Goal: Task Accomplishment & Management: Manage account settings

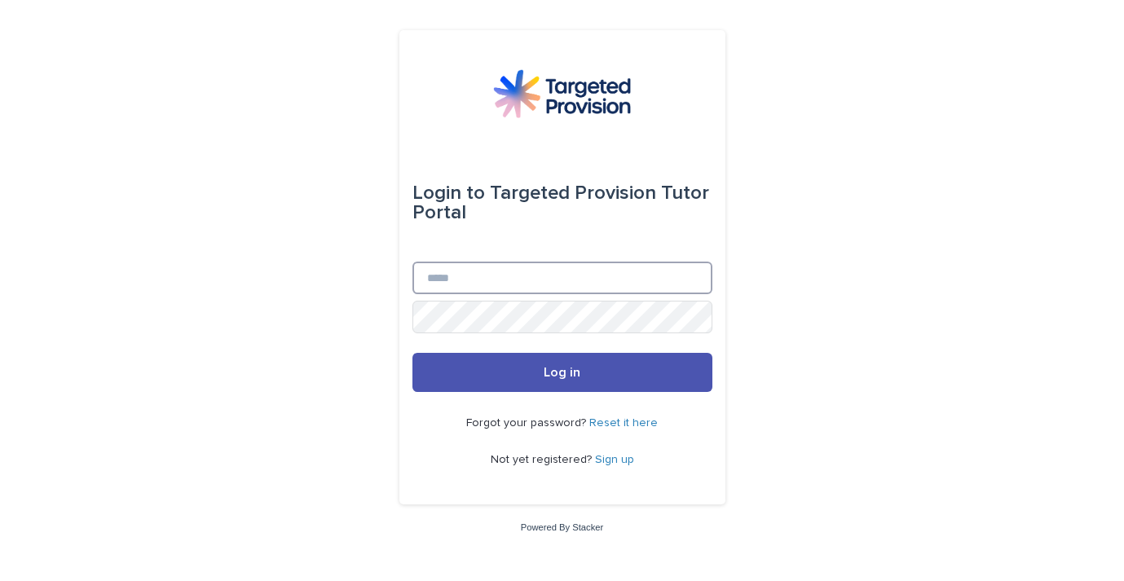
click at [519, 272] on input "Email" at bounding box center [562, 278] width 300 height 33
type input "**********"
click at [412, 353] on button "Log in" at bounding box center [562, 372] width 300 height 39
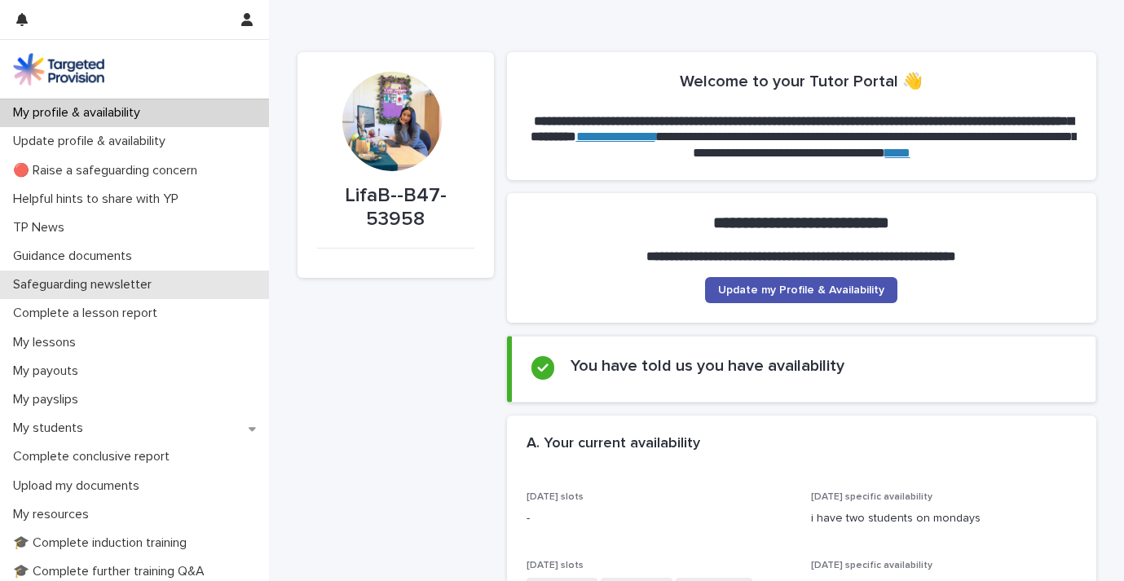
click at [99, 294] on div "Safeguarding newsletter" at bounding box center [134, 285] width 269 height 29
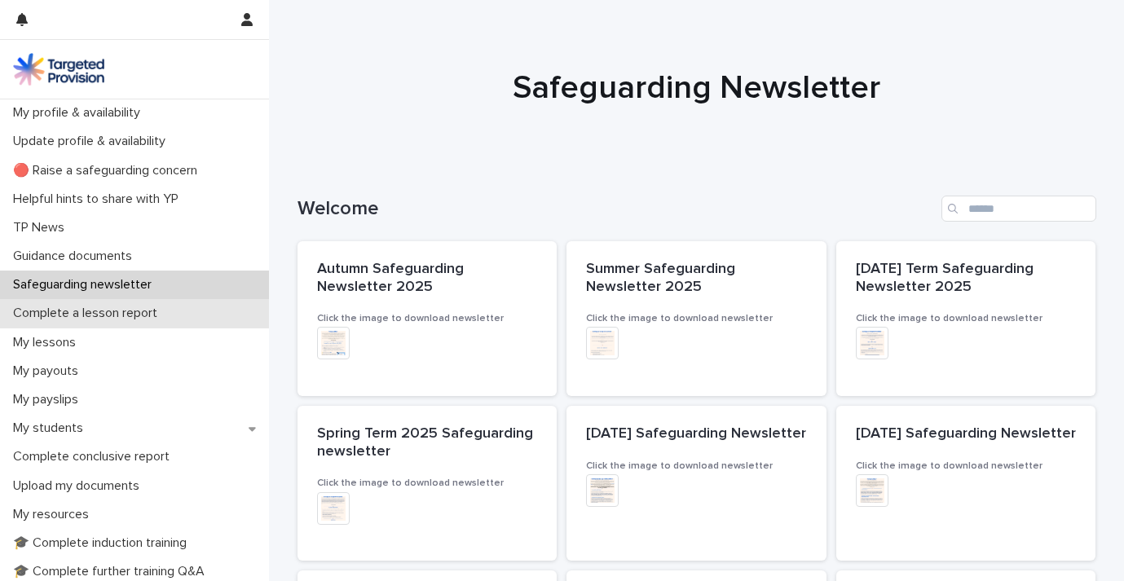
click at [99, 315] on p "Complete a lesson report" at bounding box center [89, 313] width 164 height 15
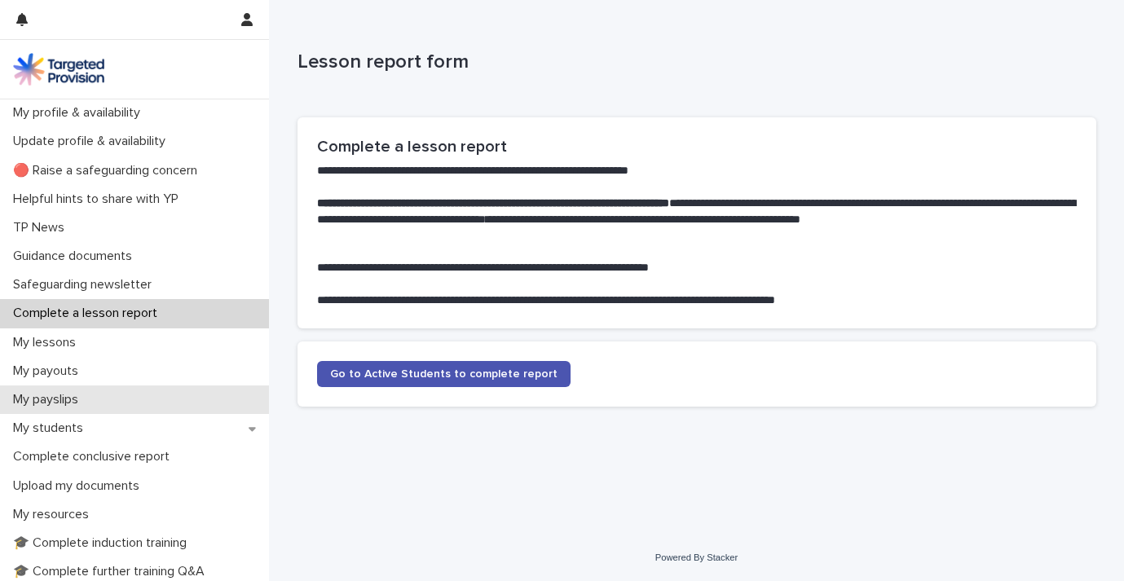
click at [75, 394] on p "My payslips" at bounding box center [49, 399] width 85 height 15
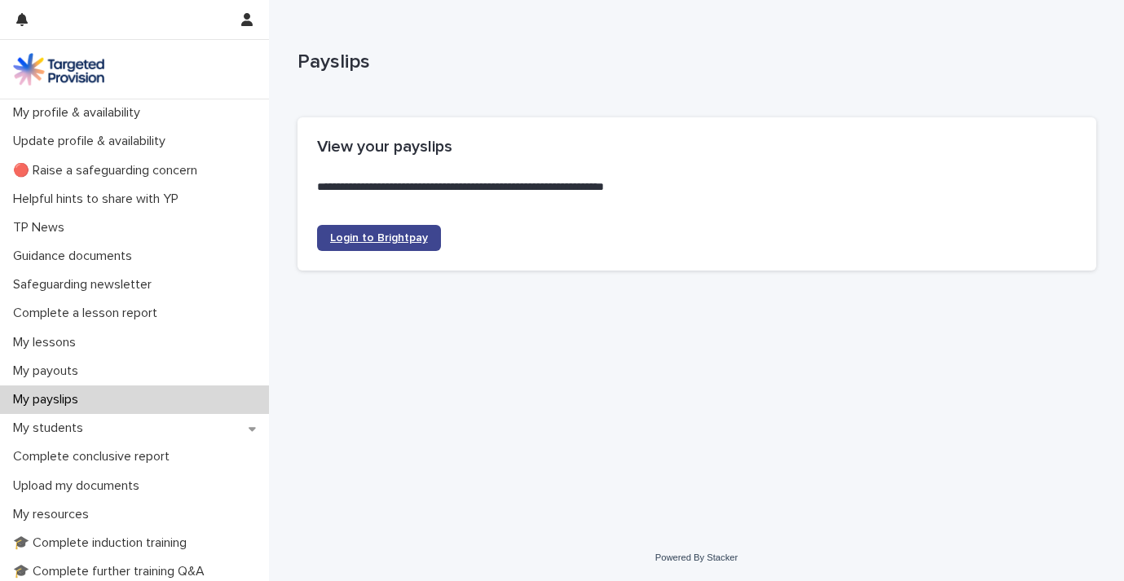
click at [395, 249] on link "Login to Brightpay" at bounding box center [379, 238] width 124 height 26
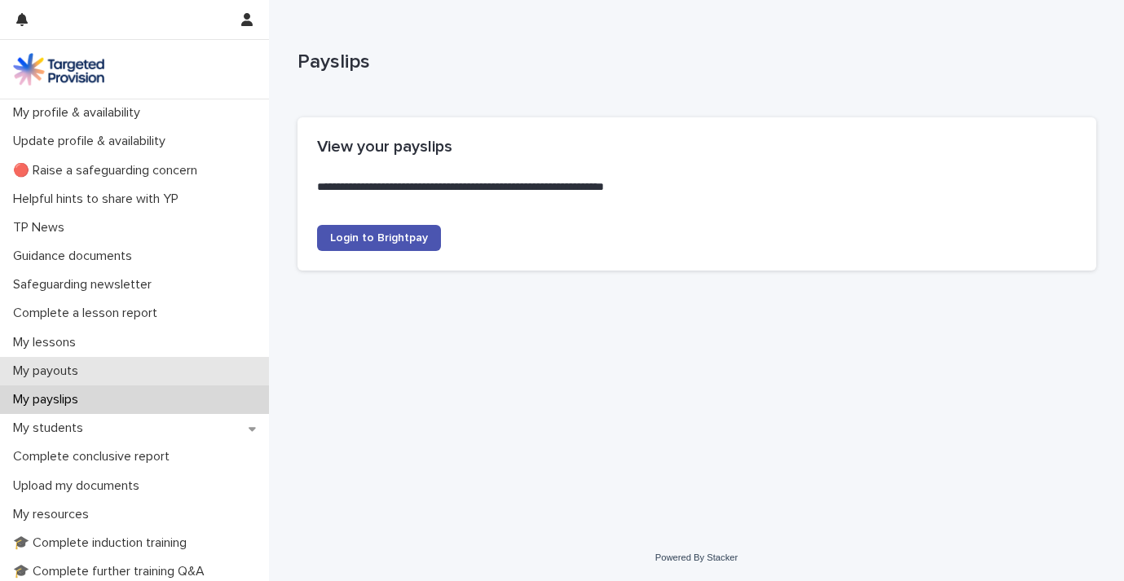
click at [88, 360] on div "My payouts" at bounding box center [134, 371] width 269 height 29
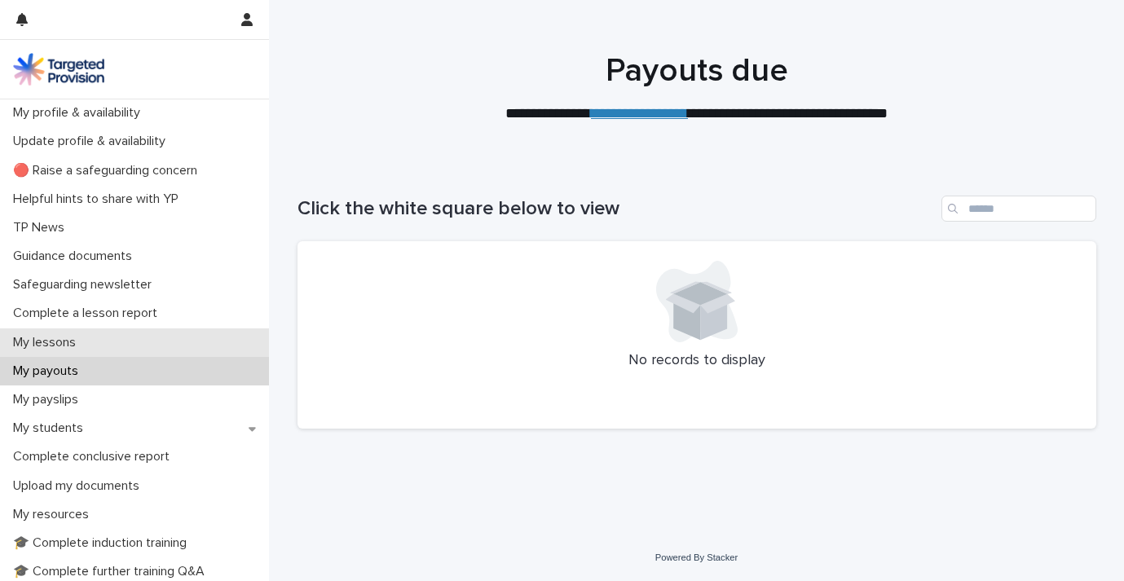
click at [73, 341] on p "My lessons" at bounding box center [48, 342] width 82 height 15
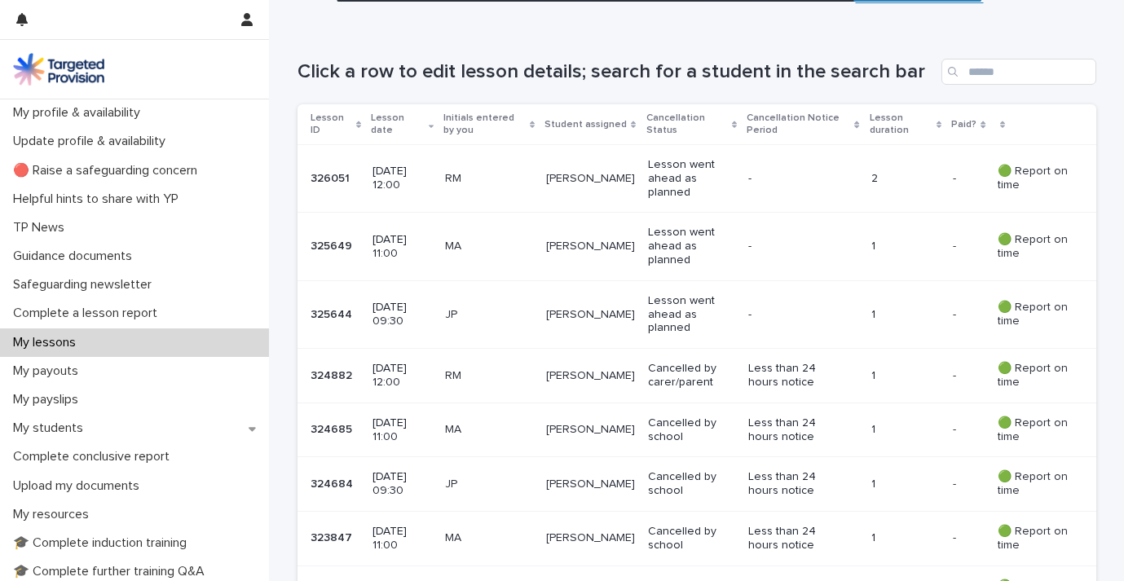
scroll to position [266, 0]
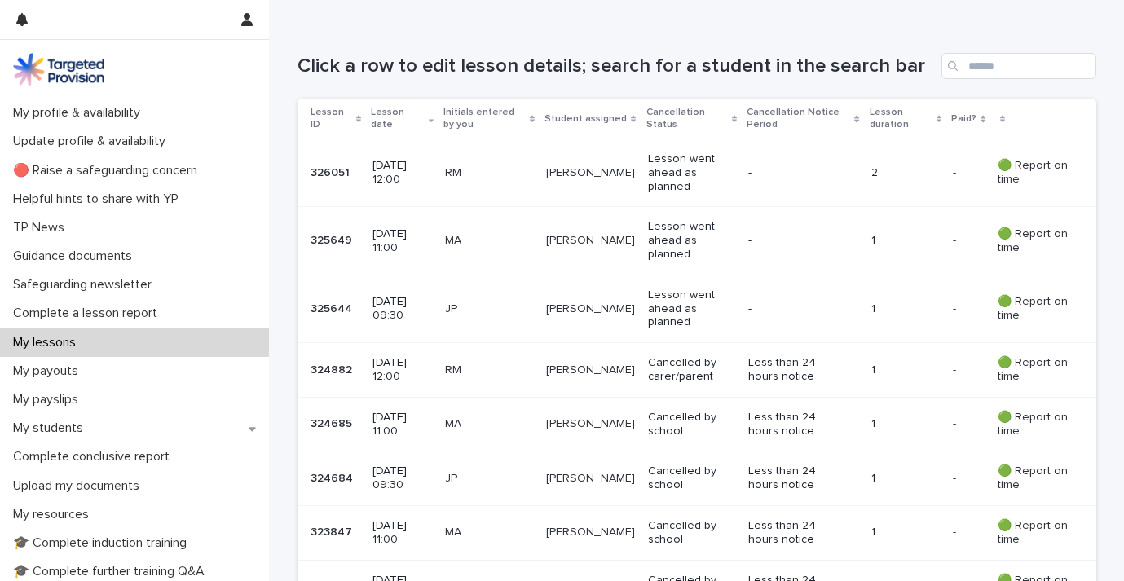
click at [531, 180] on div "RM" at bounding box center [489, 173] width 88 height 27
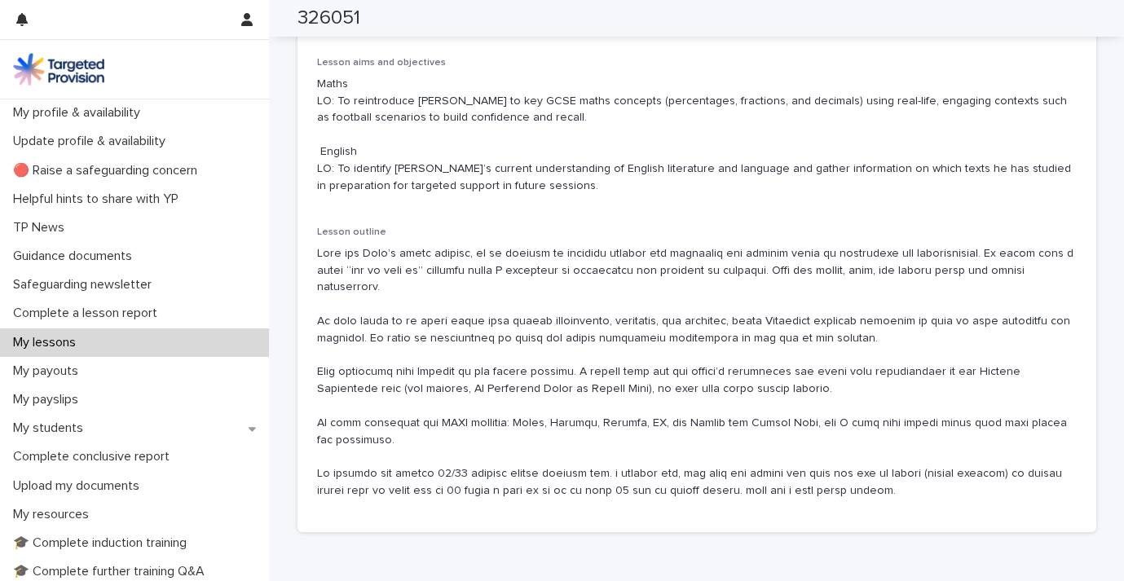
scroll to position [1055, 0]
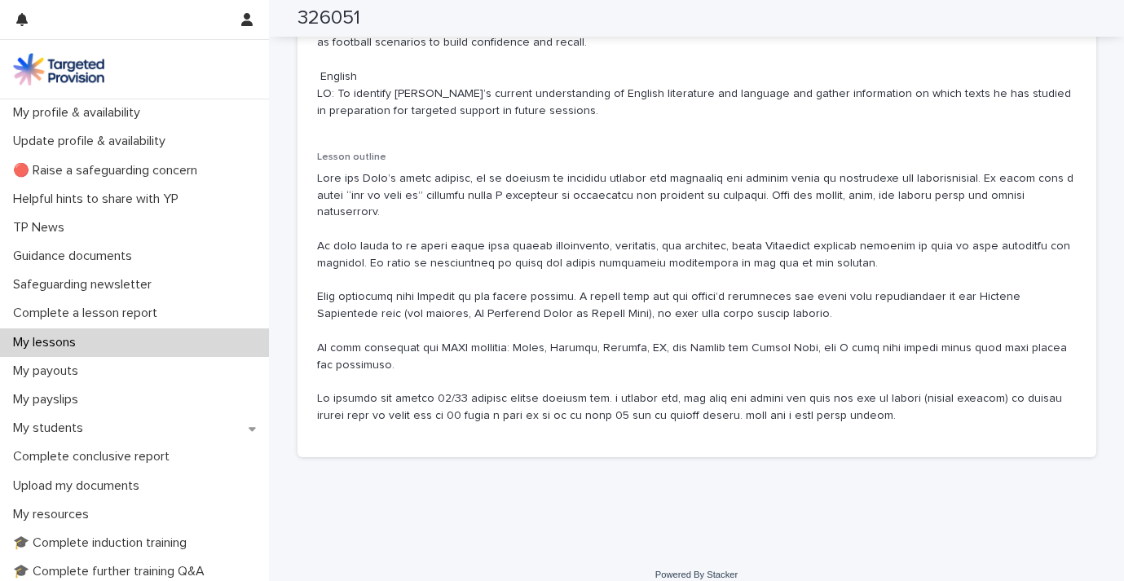
click at [77, 340] on p "My lessons" at bounding box center [48, 342] width 82 height 15
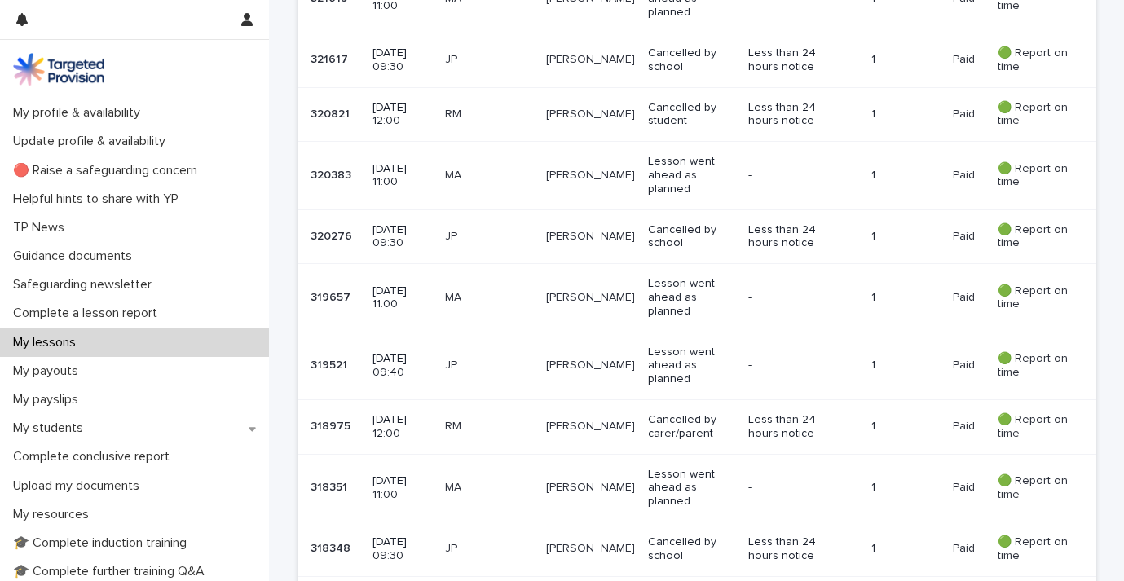
scroll to position [1856, 0]
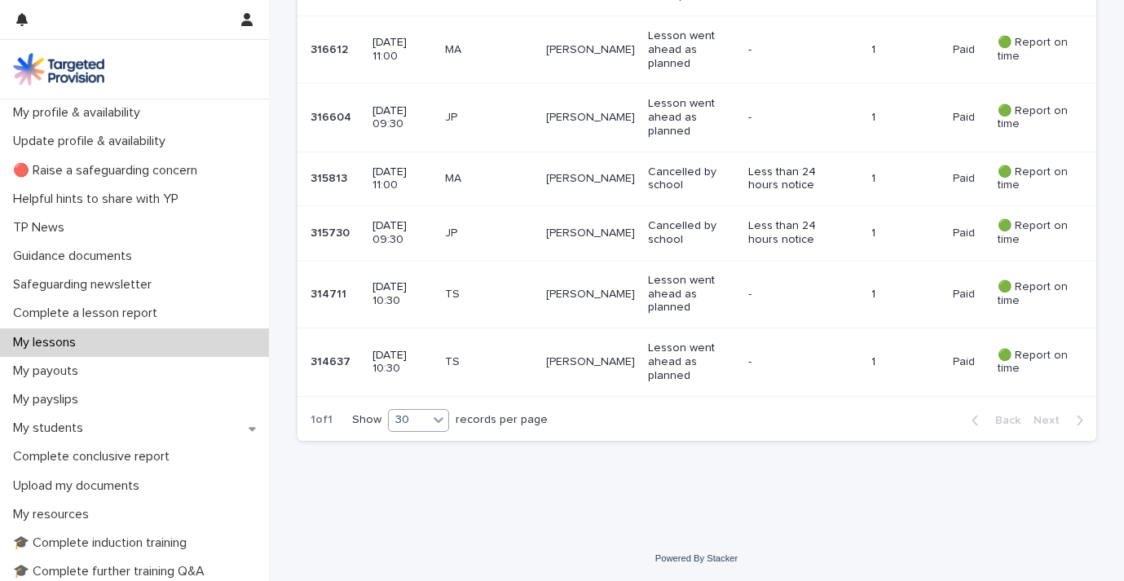
click at [441, 424] on icon at bounding box center [438, 420] width 16 height 16
click at [421, 460] on div "20" at bounding box center [420, 462] width 60 height 20
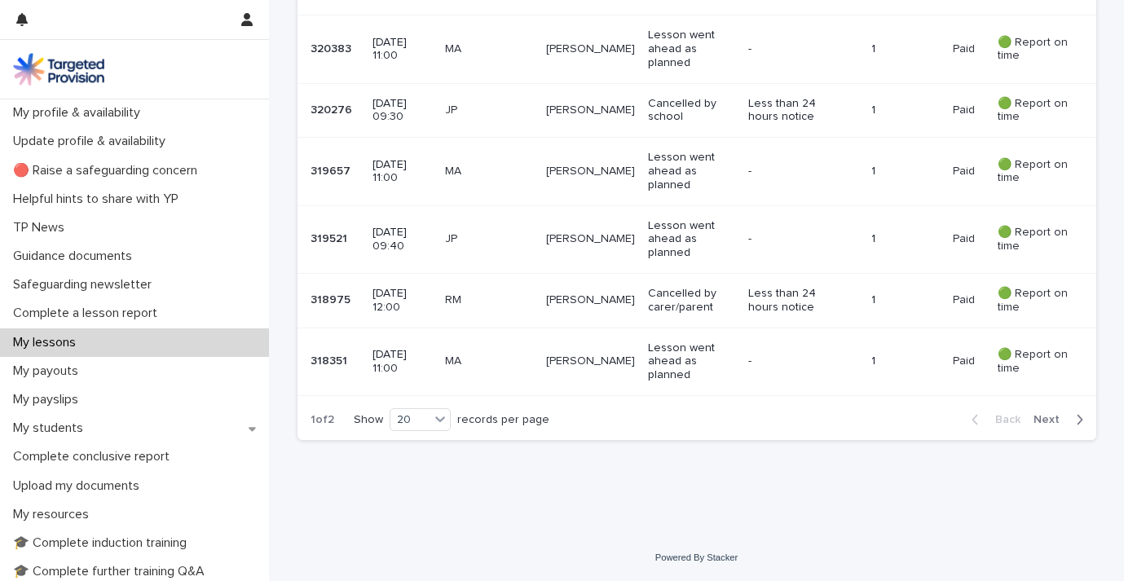
scroll to position [1232, 0]
click at [448, 418] on icon at bounding box center [440, 419] width 16 height 16
click at [433, 471] on div "30" at bounding box center [422, 481] width 60 height 20
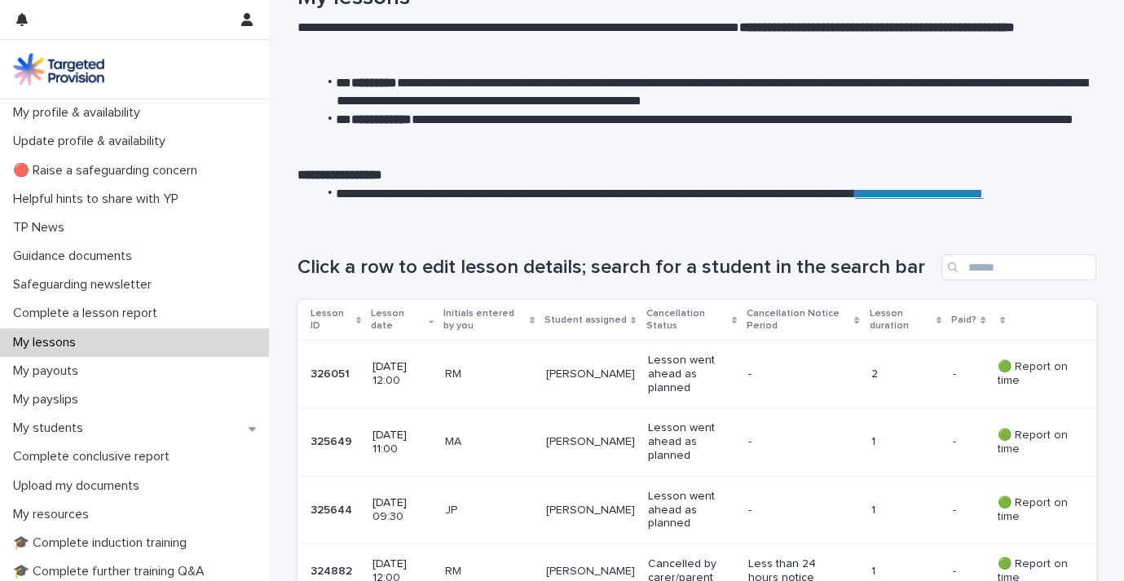
scroll to position [0, 0]
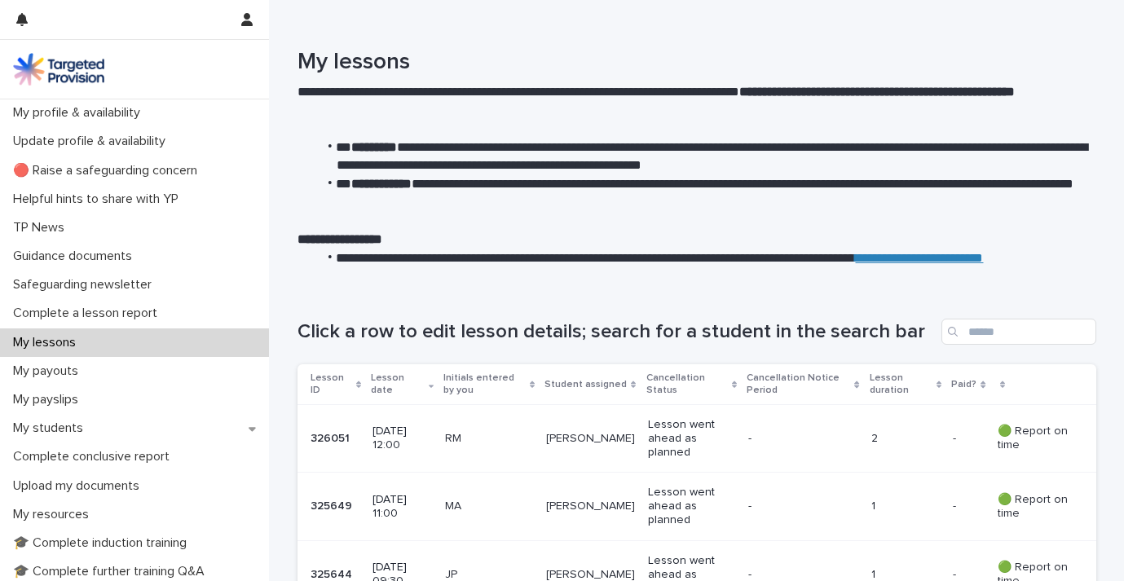
click at [70, 348] on p "My lessons" at bounding box center [48, 342] width 82 height 15
click at [143, 348] on div "My lessons" at bounding box center [134, 343] width 269 height 29
